Goal: Use online tool/utility: Utilize a website feature to perform a specific function

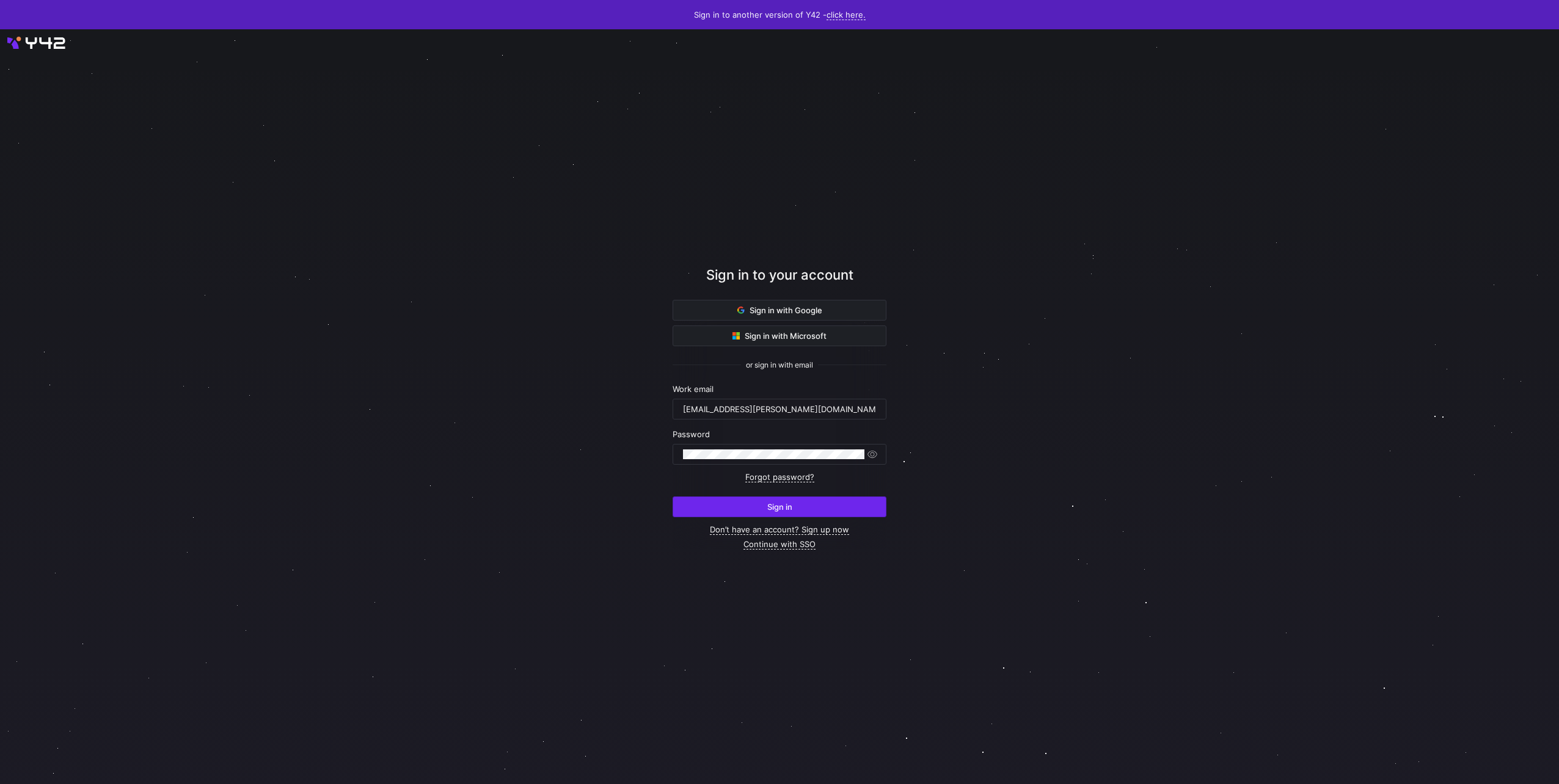
click at [768, 497] on span "submit" at bounding box center [779, 507] width 212 height 19
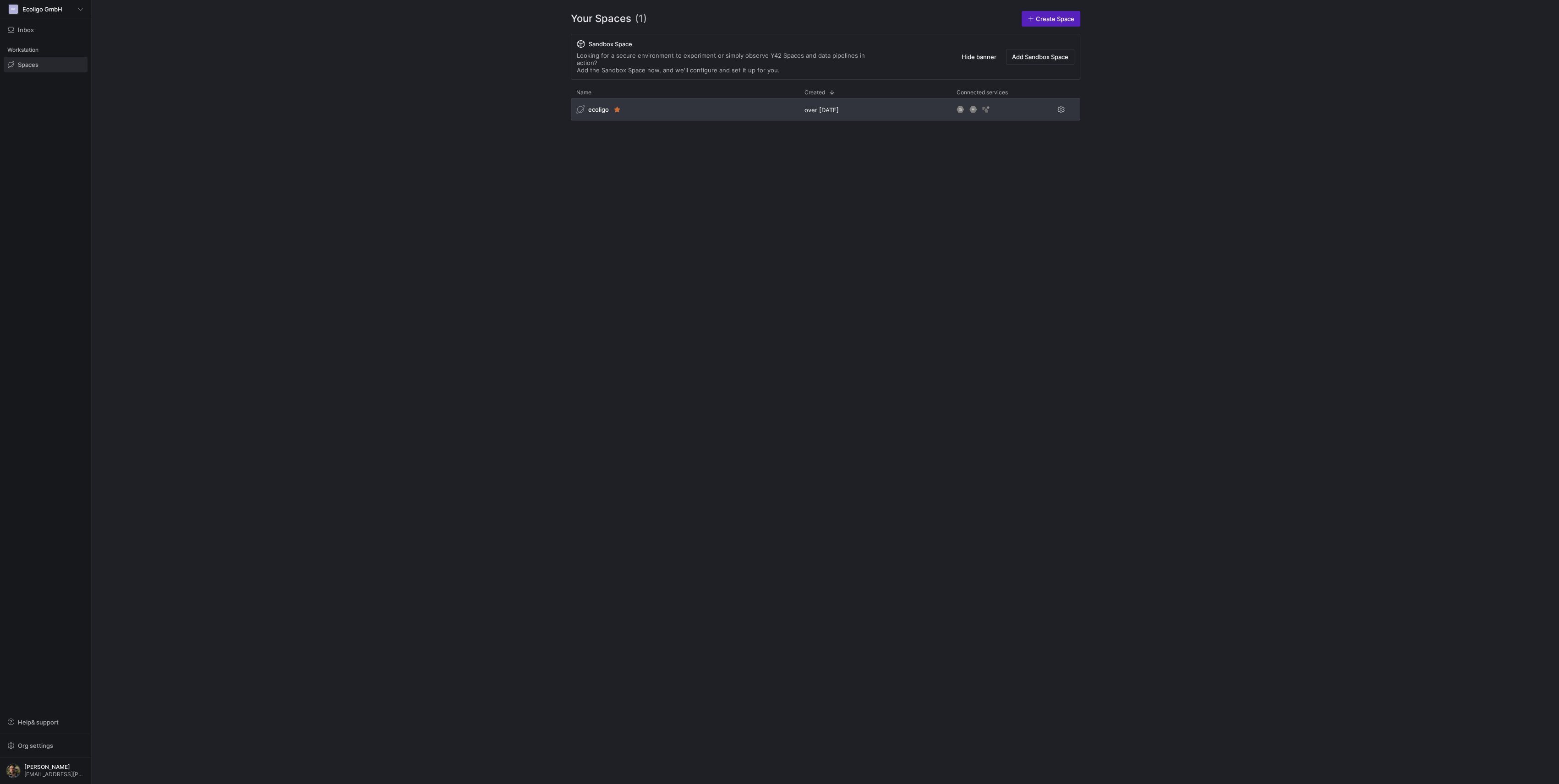
click at [674, 107] on div "ecoligo" at bounding box center [684, 109] width 228 height 22
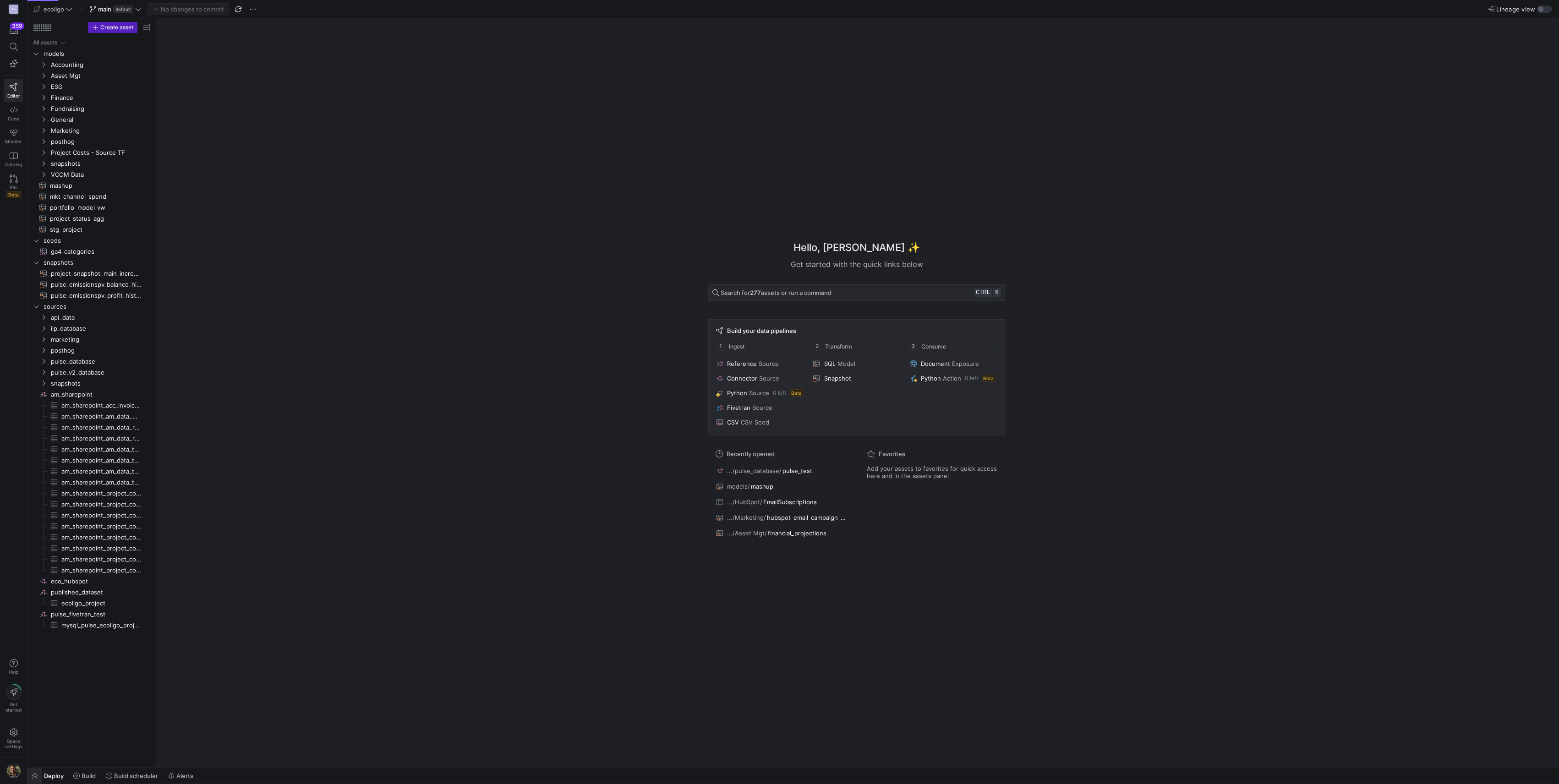
click at [40, 773] on span "button" at bounding box center [34, 776] width 15 height 16
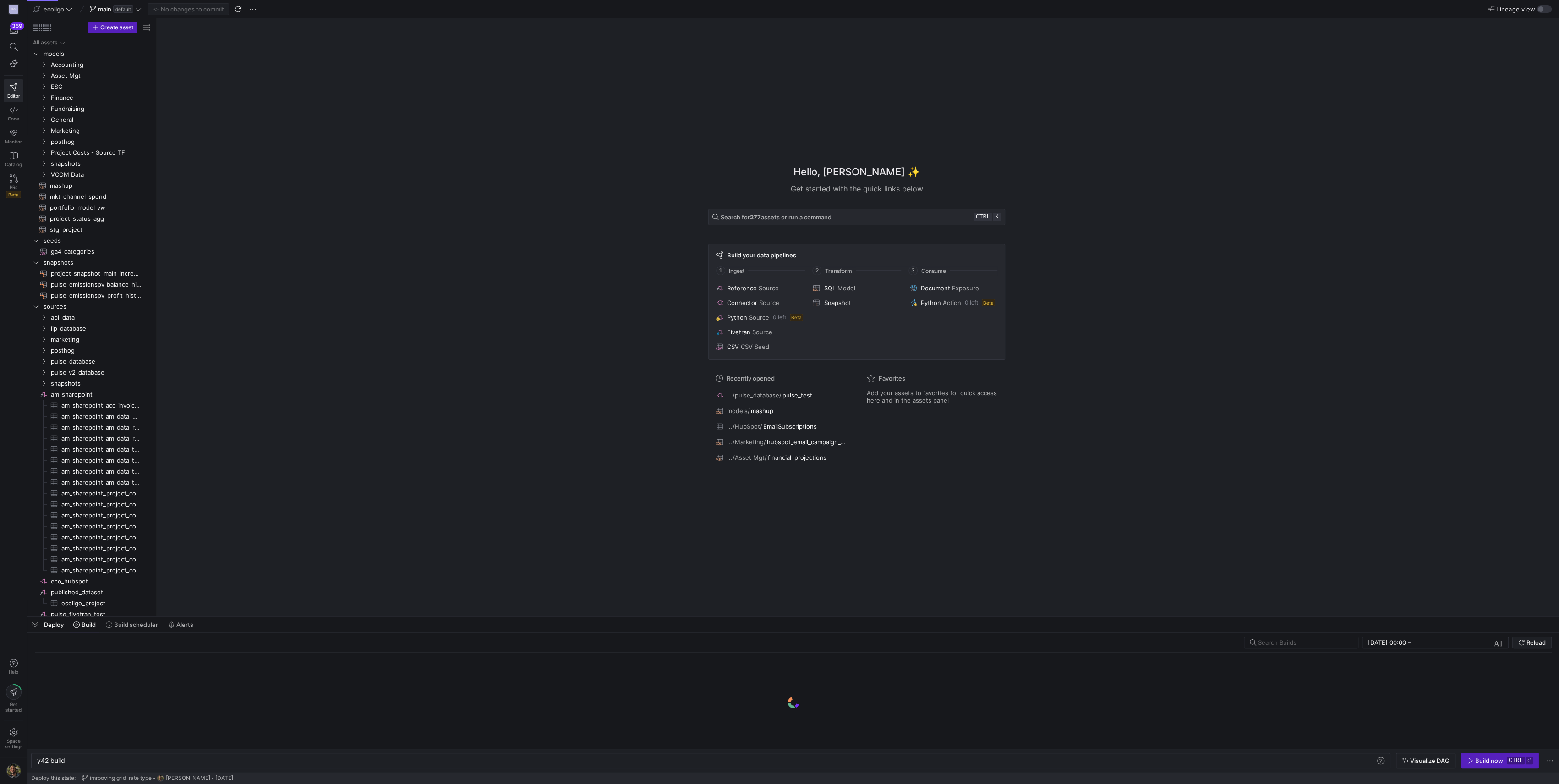
scroll to position [0, 27]
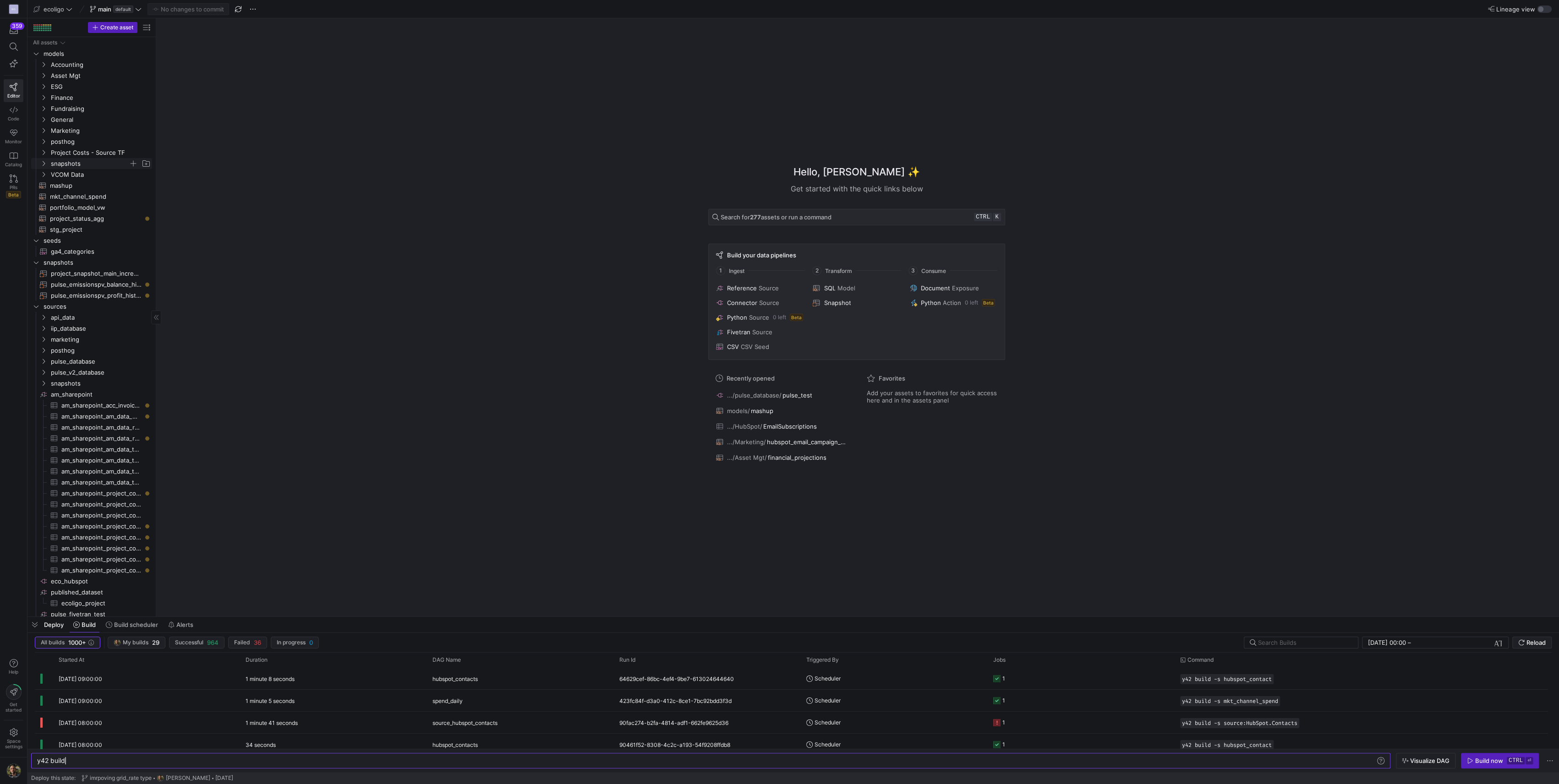
click at [44, 165] on icon "Press SPACE to select this row." at bounding box center [44, 163] width 2 height 5
click at [82, 177] on span "project_snapshot_main_append​​​​​​​​​​" at bounding box center [99, 174] width 84 height 10
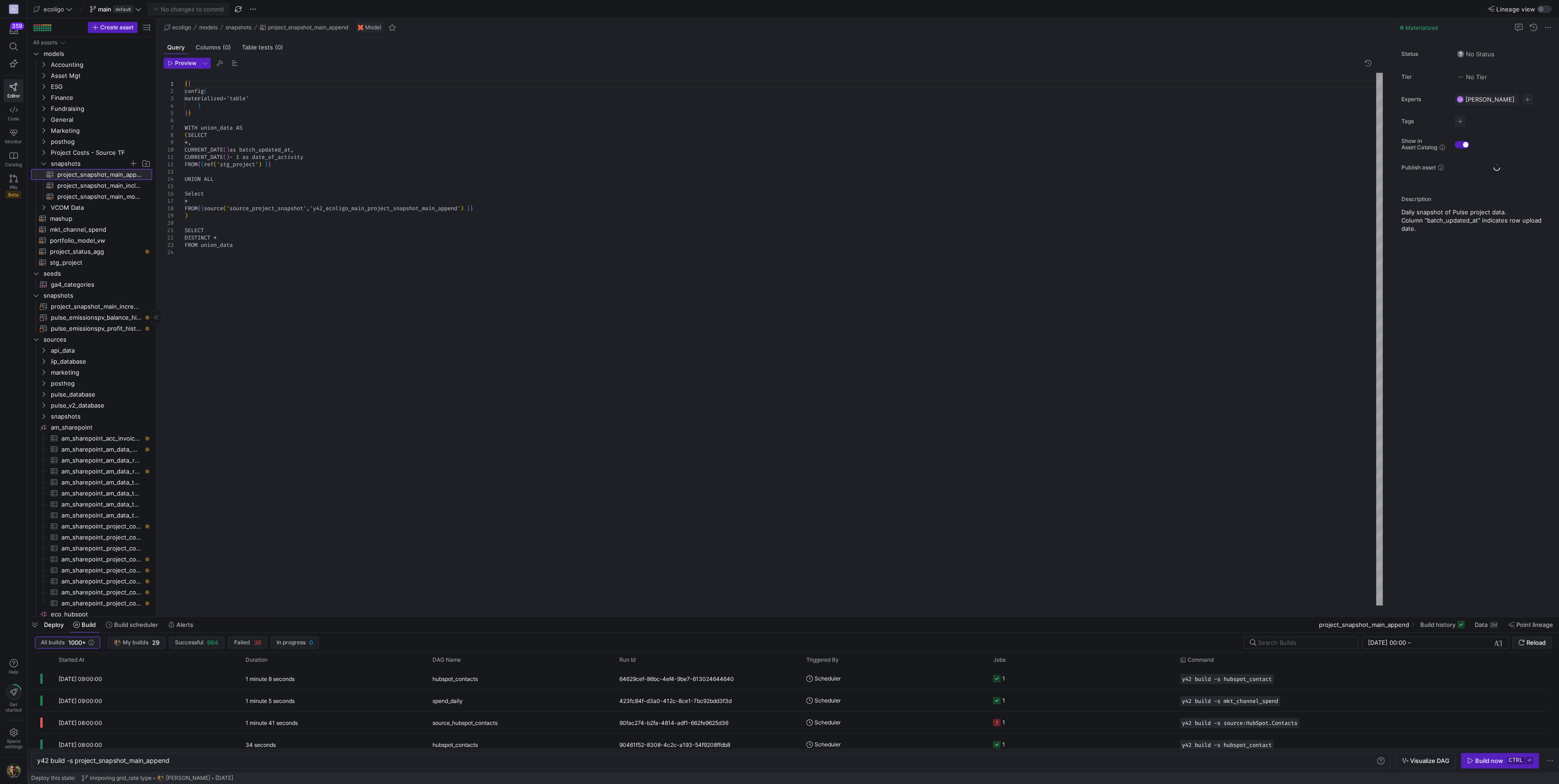
type textarea "y42 build -s project_snapshot_main_append"
